Goal: Task Accomplishment & Management: Manage account settings

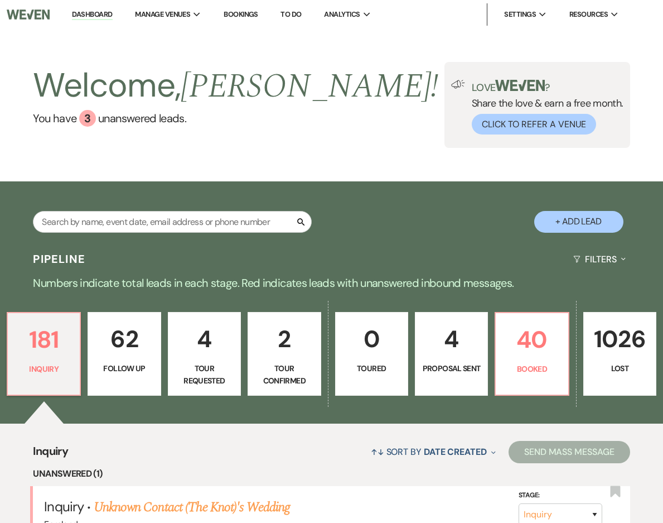
click at [383, 37] on div "Welcome, [PERSON_NAME] ! You have 3 unanswered lead s . Love ? Share the love &…" at bounding box center [331, 105] width 663 height 152
click at [237, 12] on link "Bookings" at bounding box center [241, 13] width 35 height 9
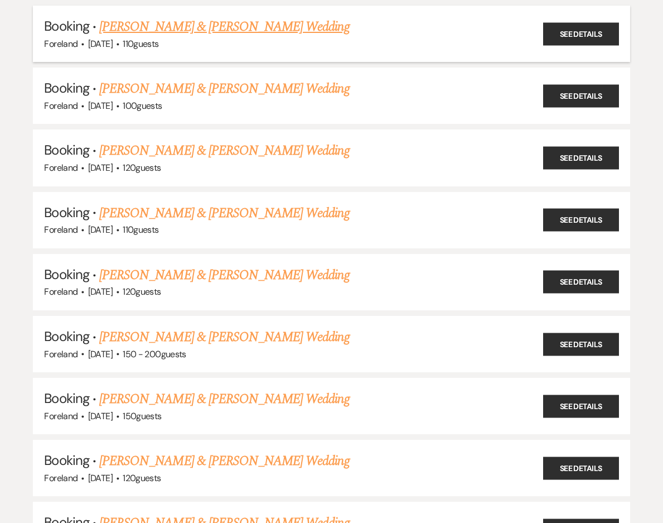
scroll to position [386, 0]
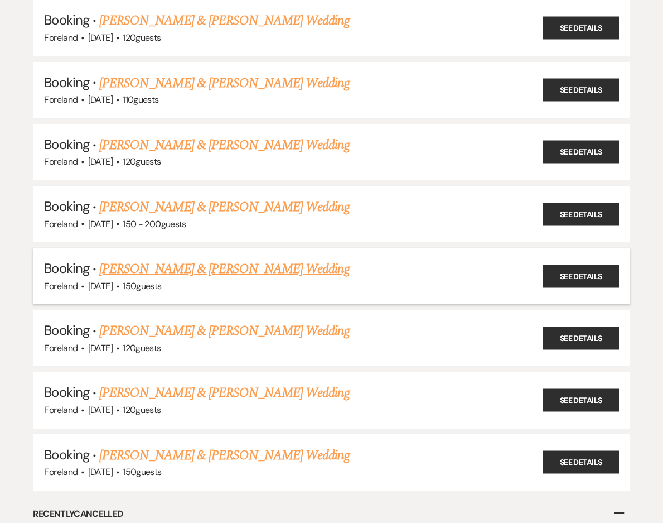
click at [269, 259] on link "[PERSON_NAME] & [PERSON_NAME] Wedding" at bounding box center [224, 269] width 250 height 20
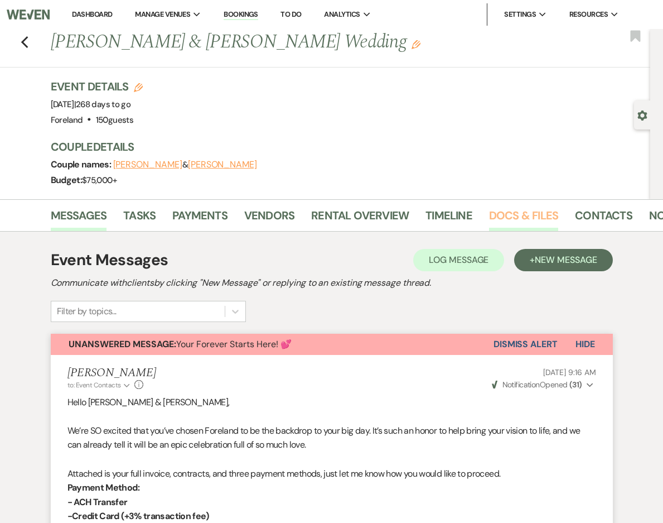
click at [506, 214] on link "Docs & Files" at bounding box center [523, 218] width 69 height 25
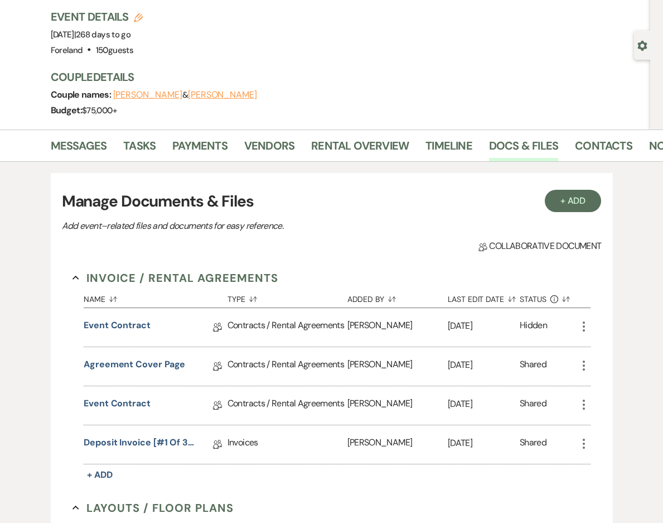
scroll to position [84, 0]
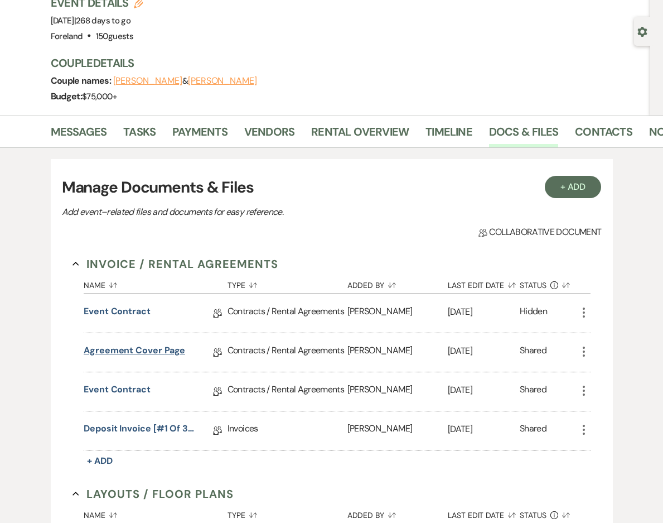
click at [135, 348] on link "Agreement Cover Page" at bounding box center [135, 352] width 102 height 17
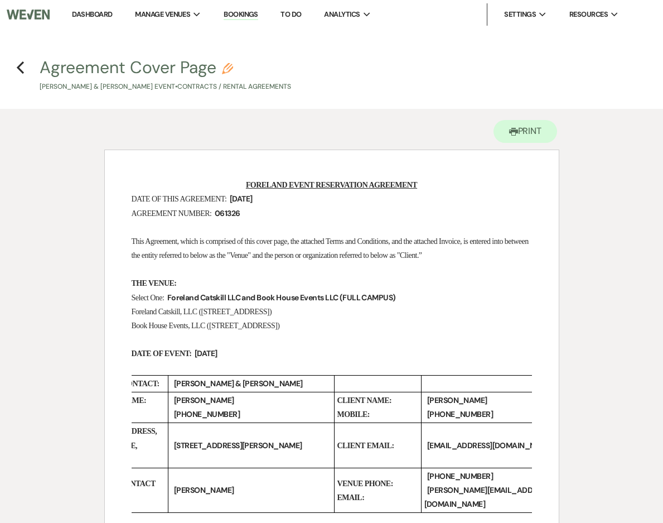
scroll to position [0, 113]
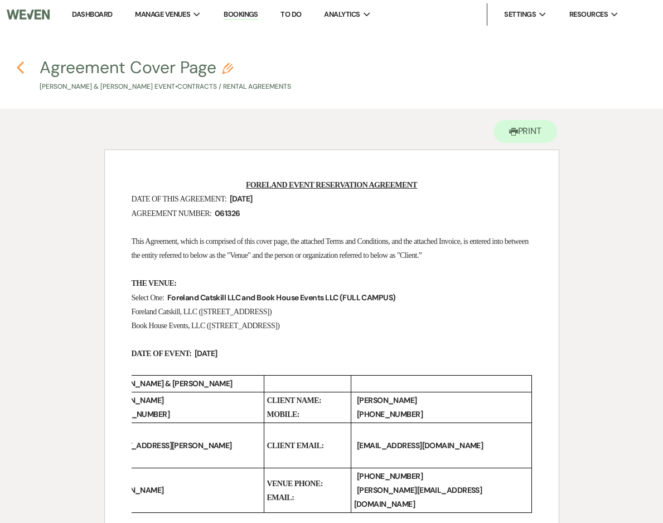
click at [23, 64] on icon "Previous" at bounding box center [20, 67] width 8 height 13
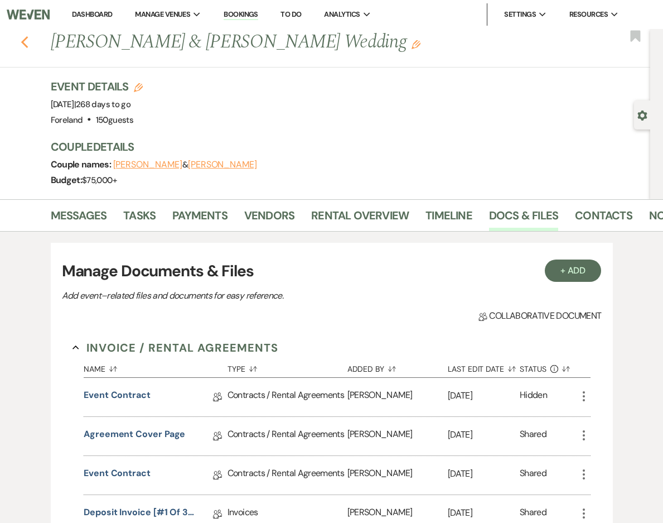
click at [27, 41] on use "button" at bounding box center [24, 42] width 7 height 12
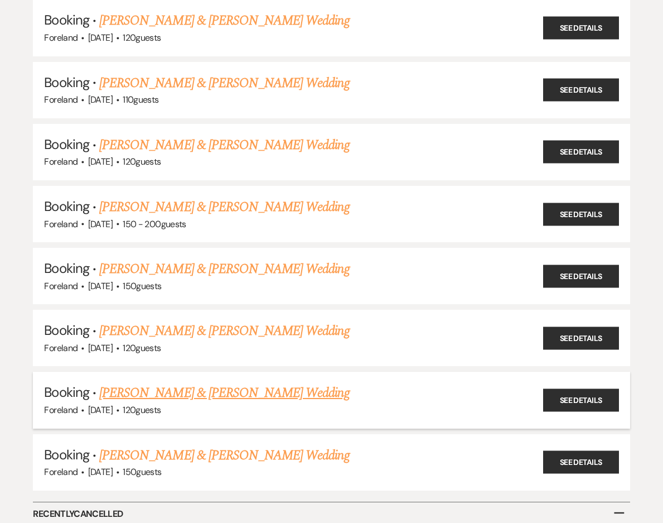
scroll to position [379, 0]
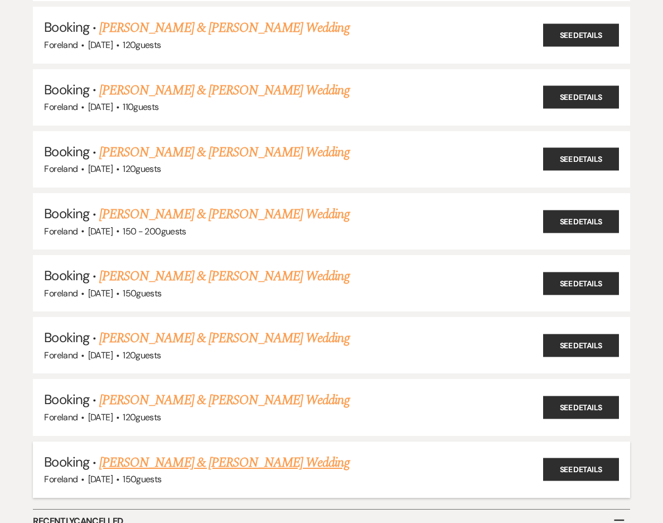
click at [205, 452] on link "[PERSON_NAME] & [PERSON_NAME] Wedding" at bounding box center [224, 462] width 250 height 20
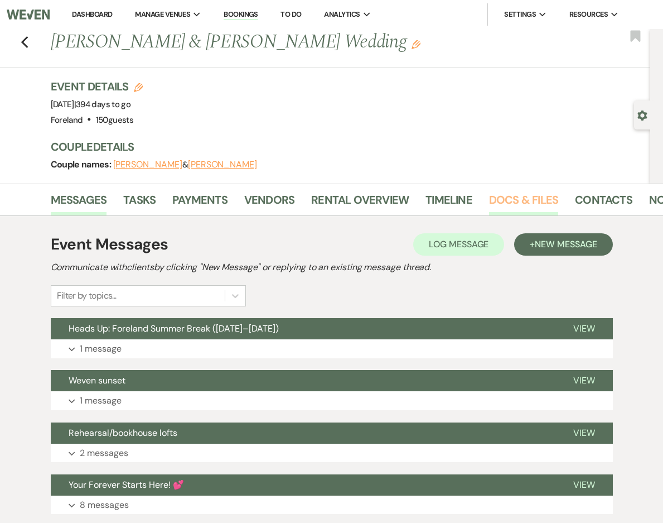
click at [519, 199] on link "Docs & Files" at bounding box center [523, 203] width 69 height 25
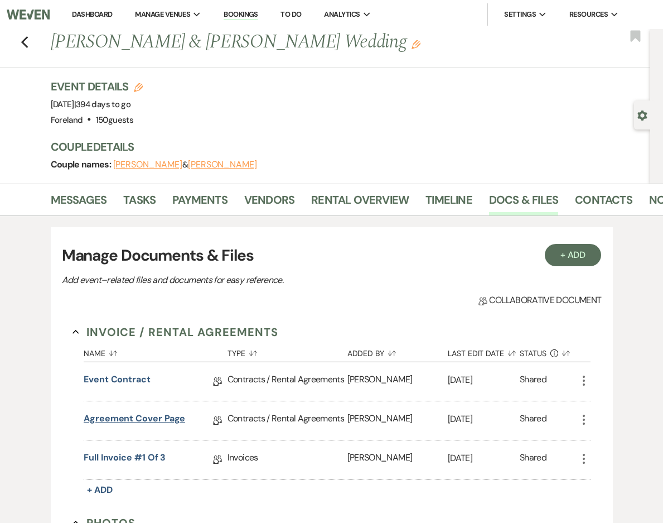
click at [141, 417] on link "Agreement Cover Page" at bounding box center [135, 420] width 102 height 17
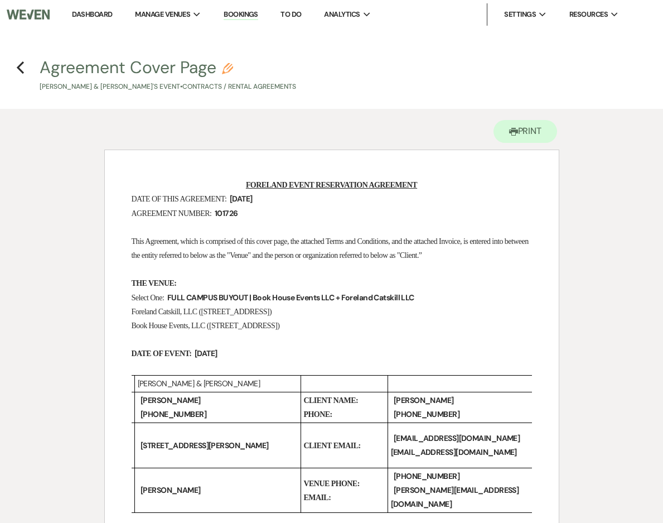
scroll to position [0, 113]
